Goal: Task Accomplishment & Management: Manage account settings

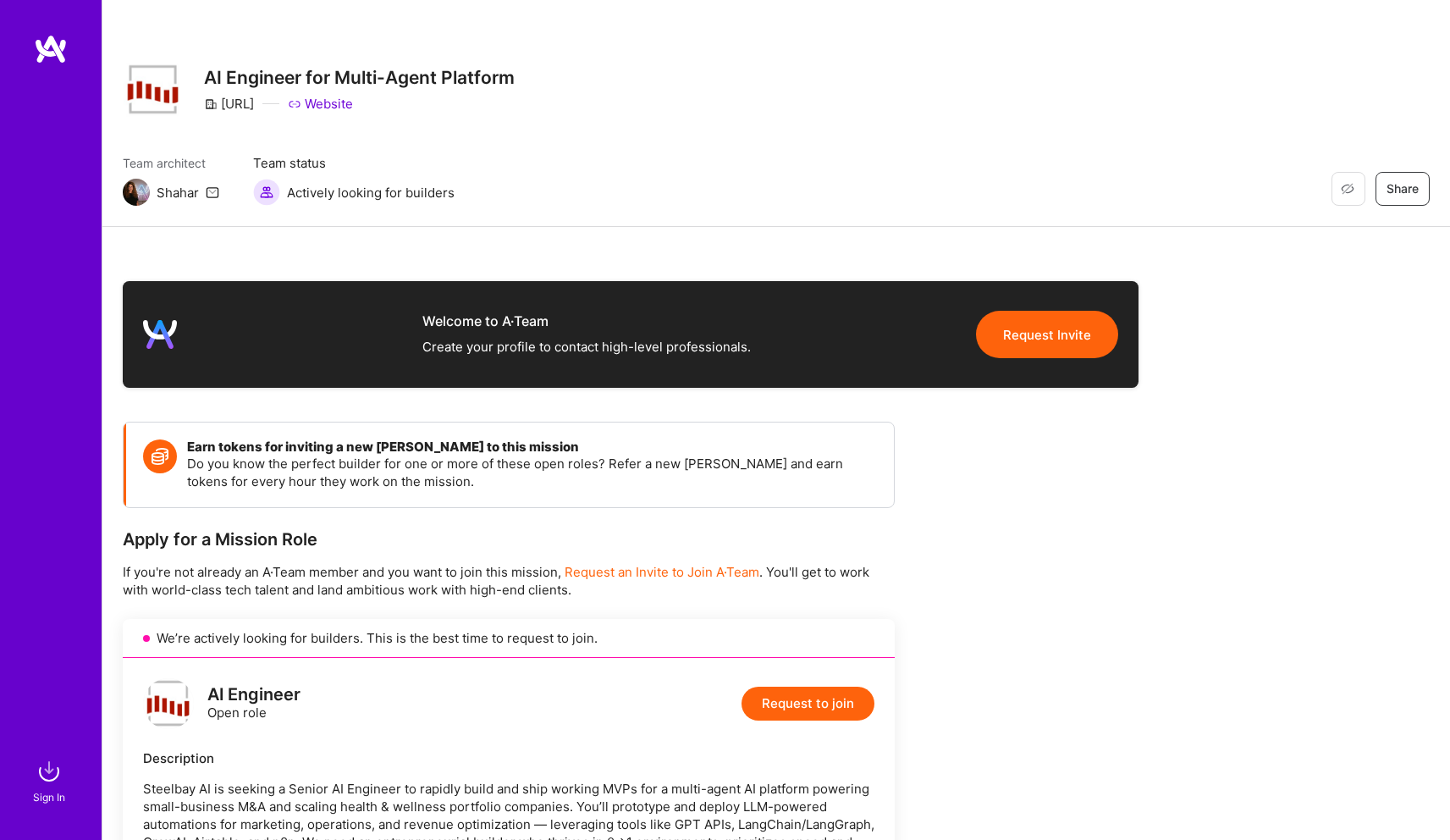
scroll to position [397, 0]
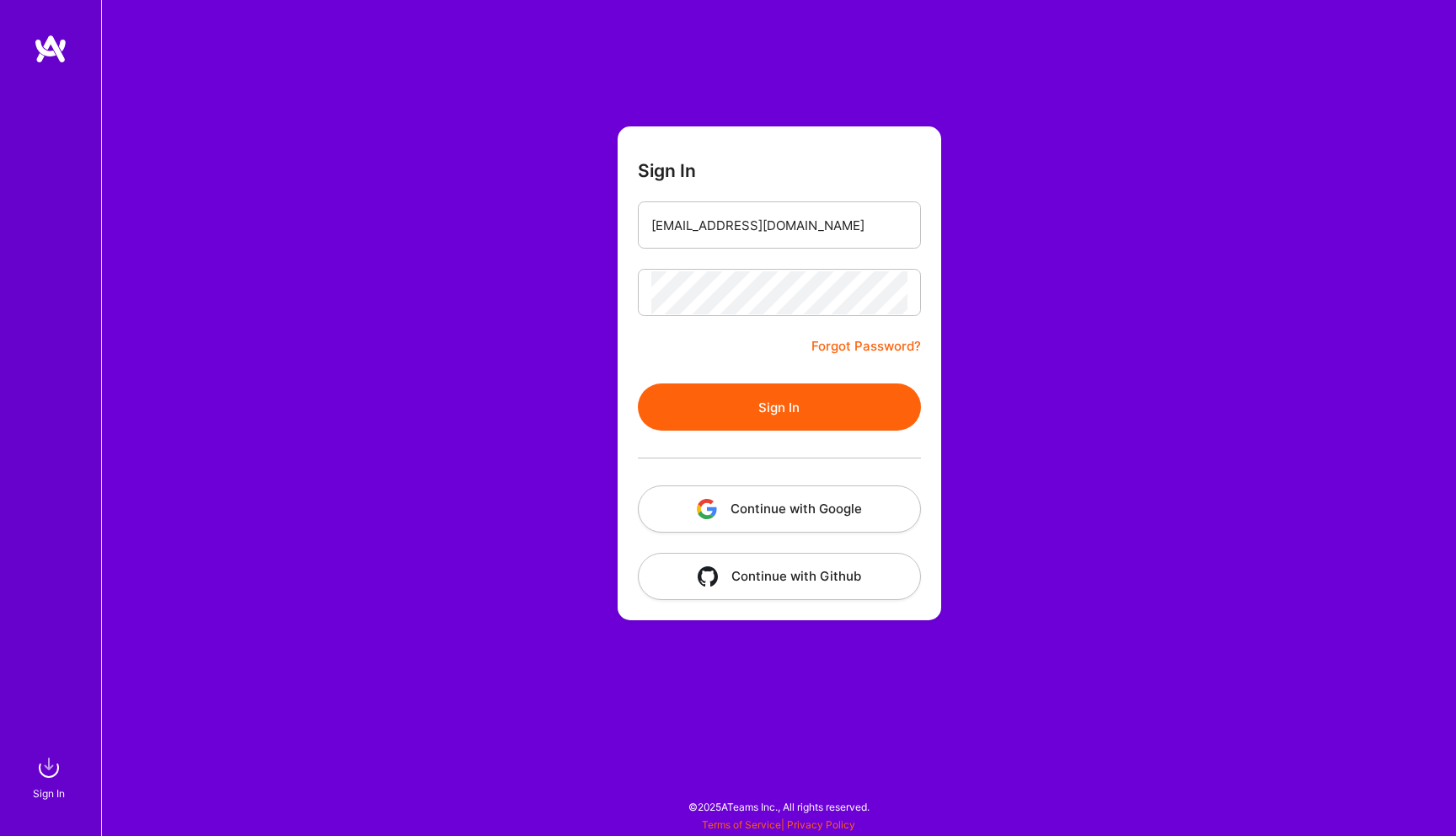
click at [768, 404] on button "Sign In" at bounding box center [779, 407] width 283 height 47
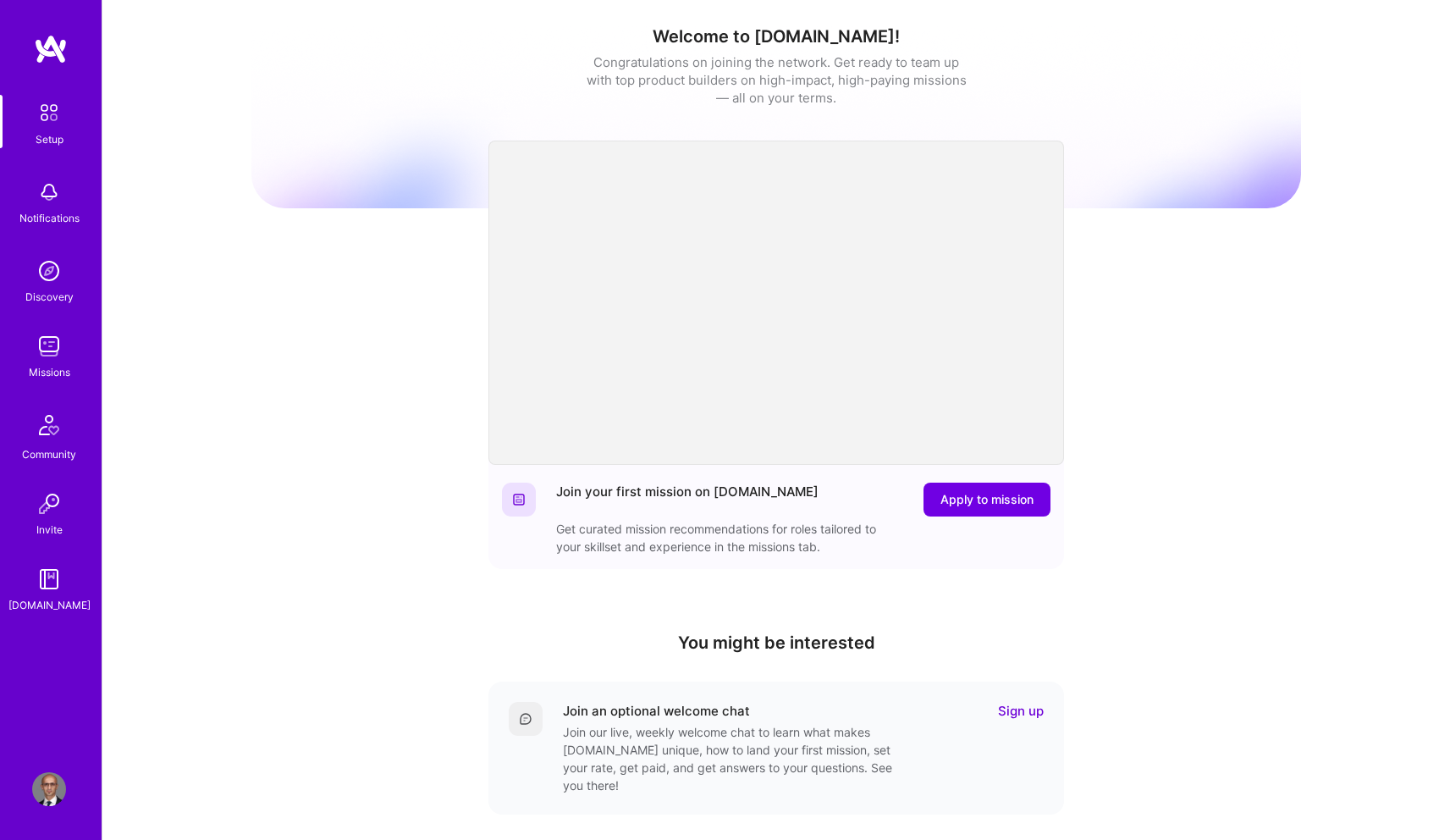
click at [50, 357] on img at bounding box center [49, 346] width 34 height 34
